Goal: Information Seeking & Learning: Learn about a topic

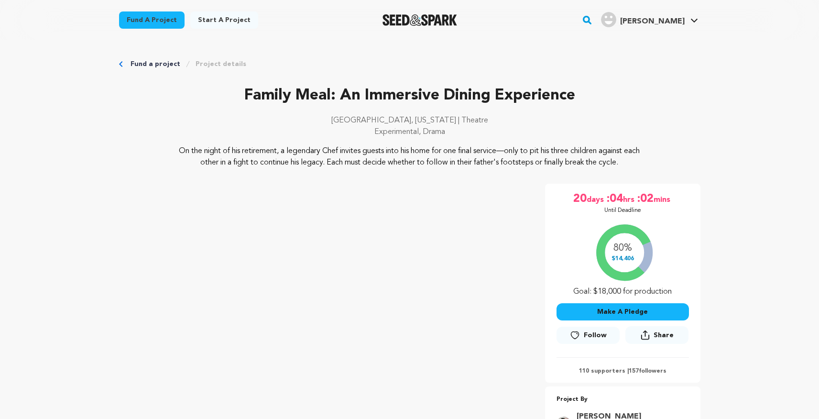
click at [218, 18] on link "Start a project" at bounding box center [224, 19] width 68 height 17
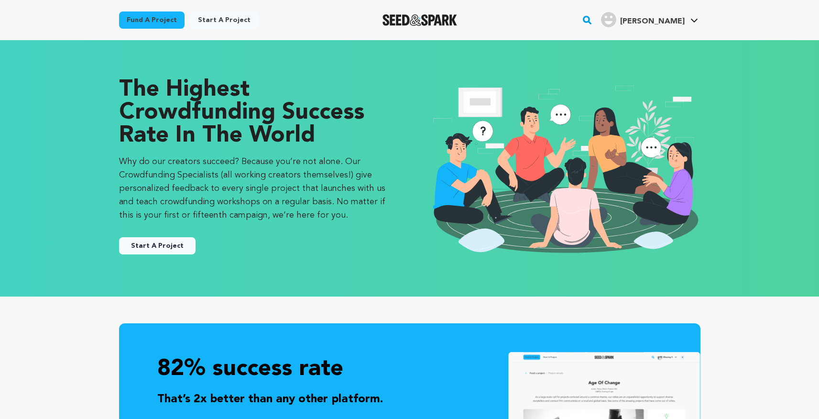
click at [163, 244] on button "Start A Project" at bounding box center [157, 245] width 76 height 17
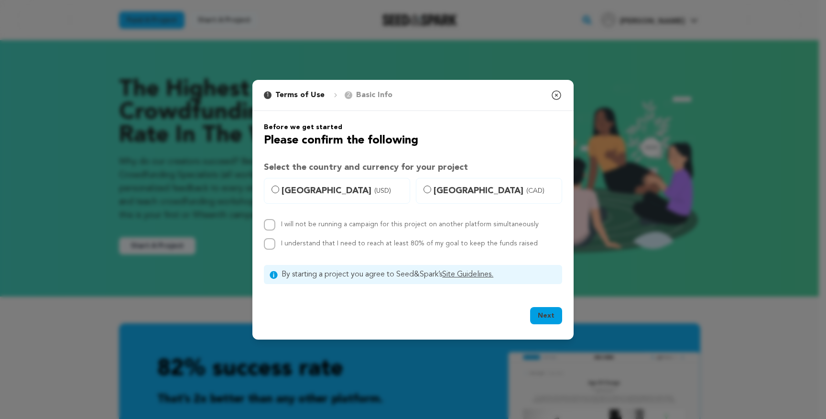
click at [559, 93] on icon "button" at bounding box center [556, 94] width 11 height 11
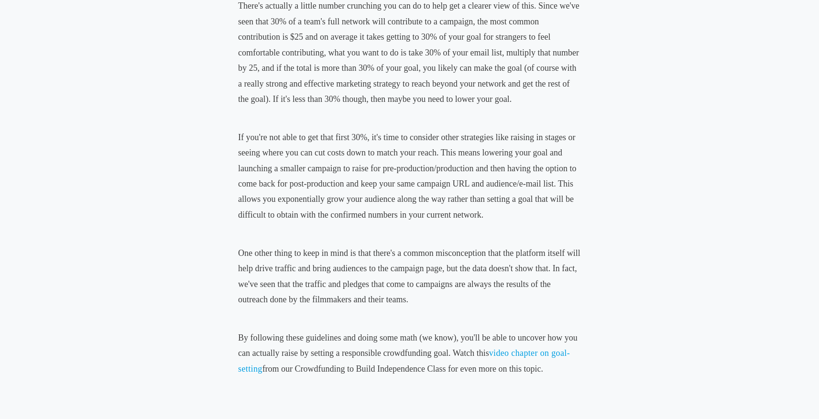
scroll to position [760, 0]
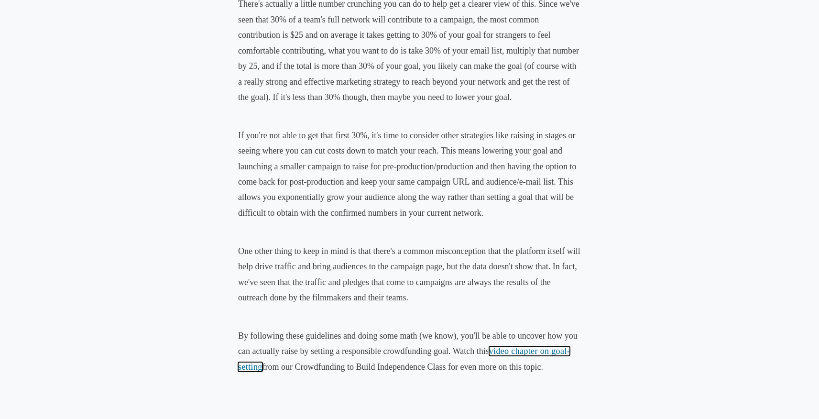
click at [498, 350] on link "video chapter on goal-setting" at bounding box center [404, 358] width 332 height 25
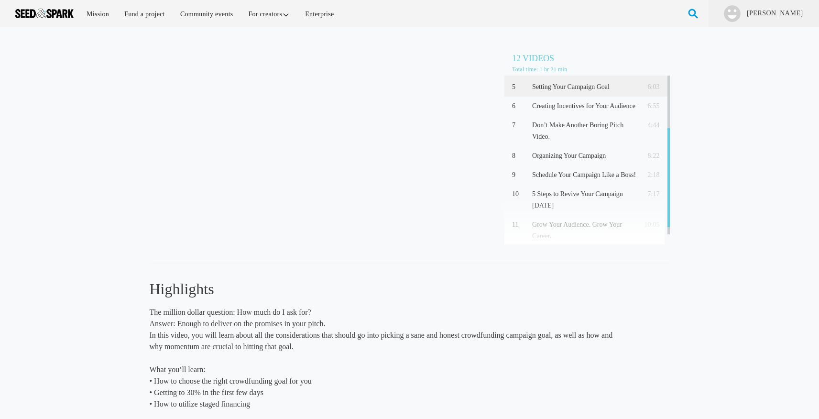
scroll to position [118, 0]
click at [569, 107] on p "Creating Incentives for Your Audience" at bounding box center [584, 104] width 104 height 11
